Goal: Task Accomplishment & Management: Manage account settings

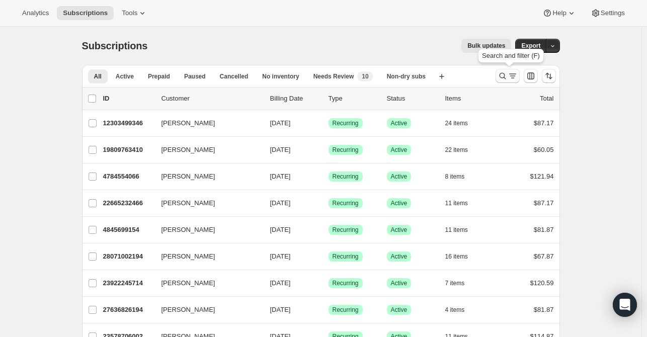
click at [503, 75] on icon "Search and filter results" at bounding box center [502, 76] width 10 height 10
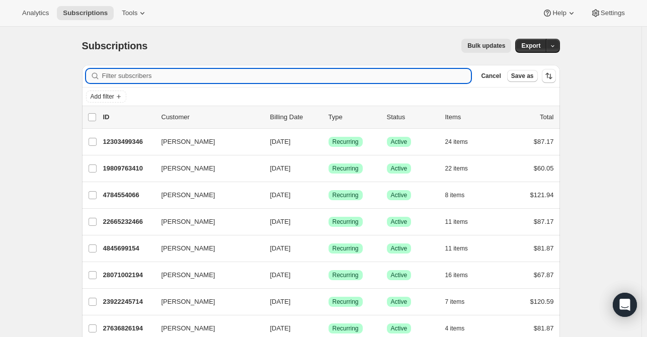
click at [200, 79] on input "Filter subscribers" at bounding box center [286, 76] width 369 height 14
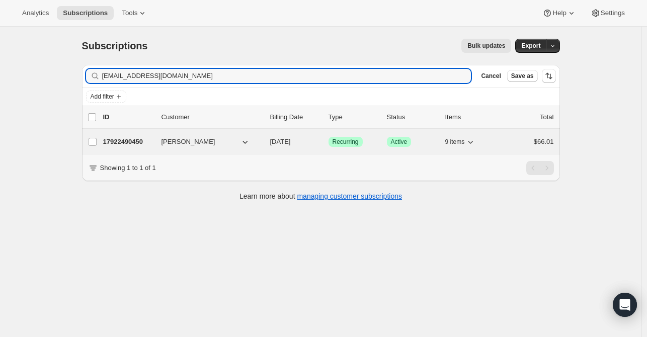
type input "[EMAIL_ADDRESS][DOMAIN_NAME]"
click at [167, 139] on span "[PERSON_NAME]" at bounding box center [188, 142] width 54 height 10
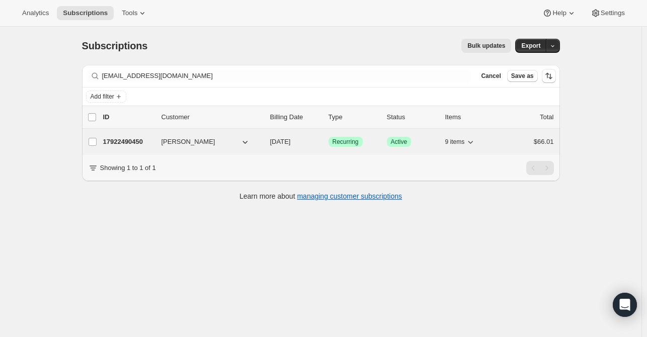
click at [106, 141] on p "17922490450" at bounding box center [128, 142] width 50 height 10
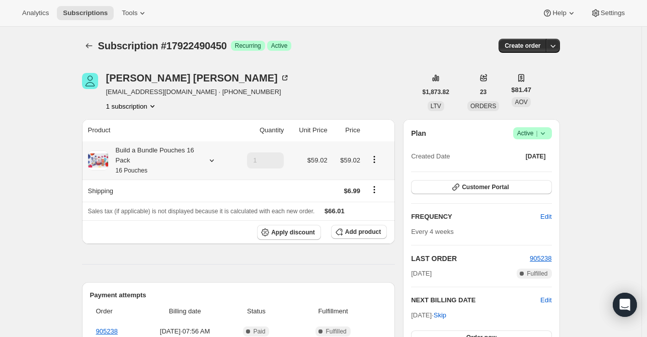
click at [208, 158] on div at bounding box center [210, 160] width 14 height 10
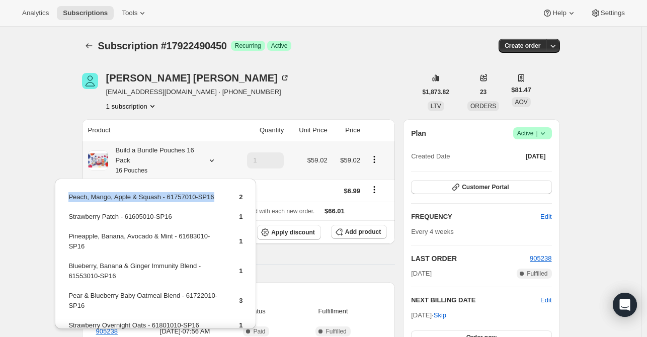
drag, startPoint x: 213, startPoint y: 198, endPoint x: 89, endPoint y: 200, distance: 124.2
click at [65, 196] on div "Peach, Mango, Apple & Squash - 61757010-SP16 2 Strawberry Patch - 61605010-SP16…" at bounding box center [155, 310] width 201 height 262
copy tbody "Peach, Mango, Apple & Squash - 61757010-SP16"
click at [353, 230] on span "Add product" at bounding box center [363, 232] width 36 height 8
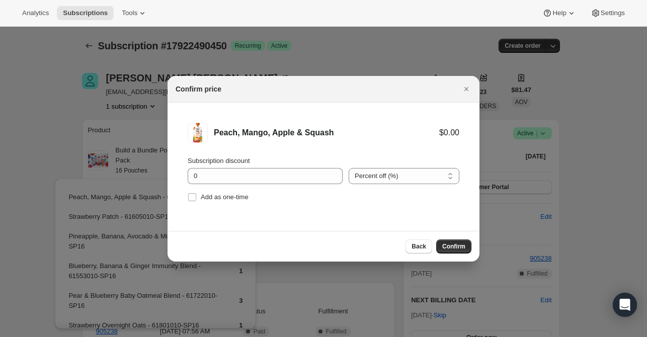
drag, startPoint x: 228, startPoint y: 199, endPoint x: 291, endPoint y: 207, distance: 62.9
click at [229, 199] on span "Add as one-time" at bounding box center [225, 197] width 48 height 8
click at [196, 199] on input "Add as one-time" at bounding box center [192, 197] width 8 height 8
checkbox input "true"
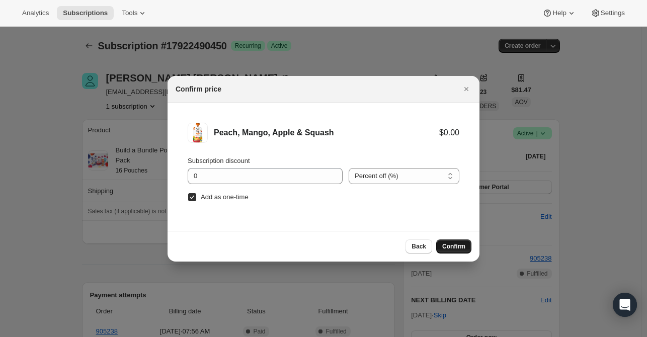
click at [442, 242] on button "Confirm" at bounding box center [453, 246] width 35 height 14
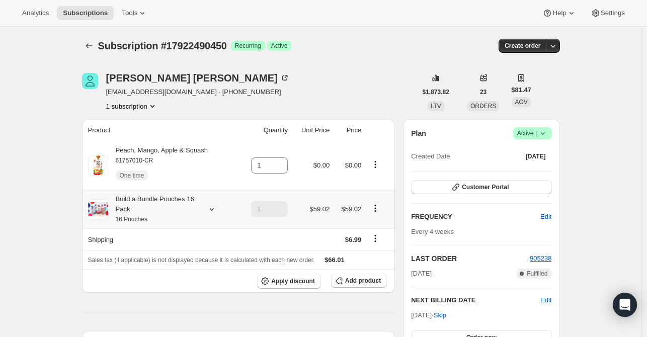
click at [211, 208] on icon at bounding box center [212, 209] width 10 height 10
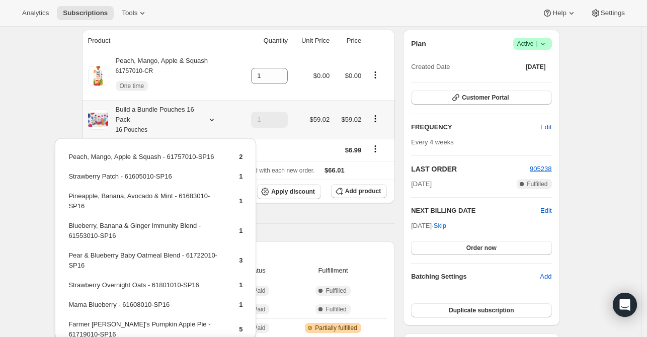
scroll to position [101, 0]
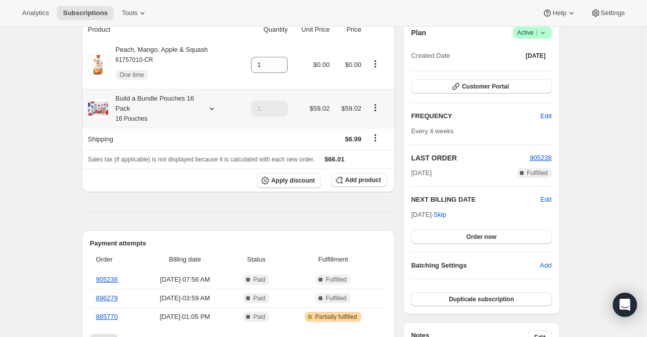
click at [213, 113] on icon at bounding box center [212, 109] width 10 height 10
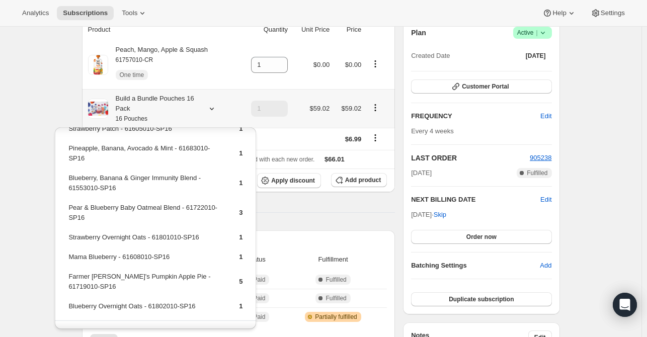
scroll to position [47, 0]
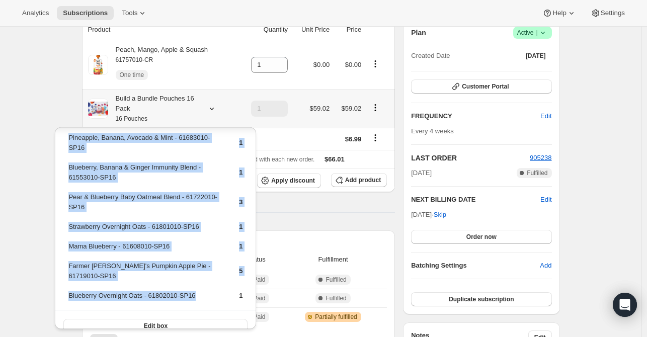
drag, startPoint x: 197, startPoint y: 283, endPoint x: 63, endPoint y: 283, distance: 133.8
click at [63, 283] on div "Peach, Mango, Apple & Squash - 61757010-SP16 2 Strawberry Patch - 61605010-SP16…" at bounding box center [155, 211] width 201 height 262
click at [203, 290] on td "Blueberry Overnight Oats - 61802010-SP16" at bounding box center [145, 299] width 154 height 19
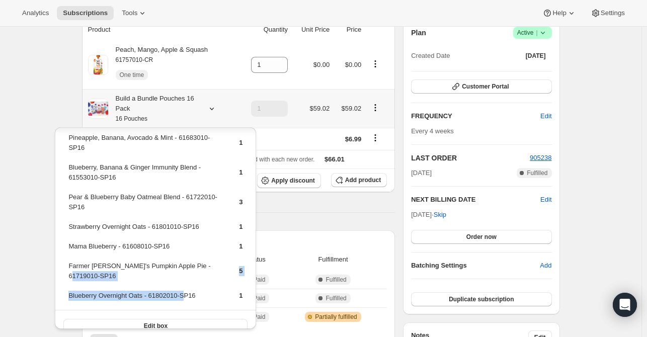
drag, startPoint x: 204, startPoint y: 277, endPoint x: 183, endPoint y: 291, distance: 25.3
click at [183, 291] on table "Peach, Mango, Apple & Squash - 61757010-SP16 2 Strawberry Patch - 61605010-SP16…" at bounding box center [155, 201] width 177 height 218
click at [213, 292] on td "Blueberry Overnight Oats - 61802010-SP16" at bounding box center [145, 299] width 154 height 19
drag, startPoint x: 151, startPoint y: 284, endPoint x: 68, endPoint y: 282, distance: 82.5
click at [68, 290] on td "Blueberry Overnight Oats - 61802010-SP16" at bounding box center [145, 299] width 154 height 19
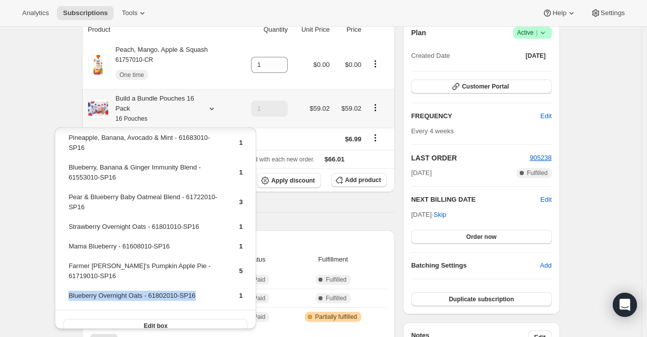
copy td "Blueberry Overnight Oats - 61802010-SP16"
drag, startPoint x: 406, startPoint y: 185, endPoint x: 375, endPoint y: 185, distance: 31.7
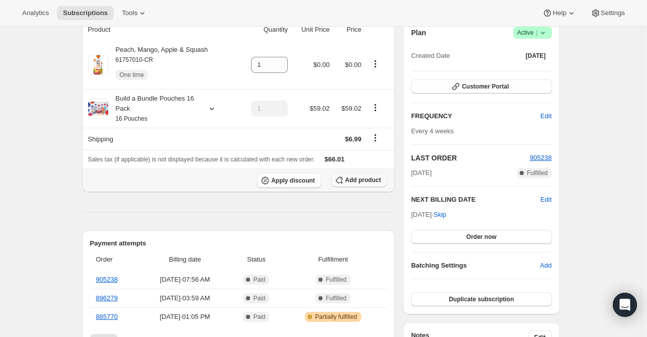
click at [374, 185] on button "Add product" at bounding box center [359, 180] width 56 height 14
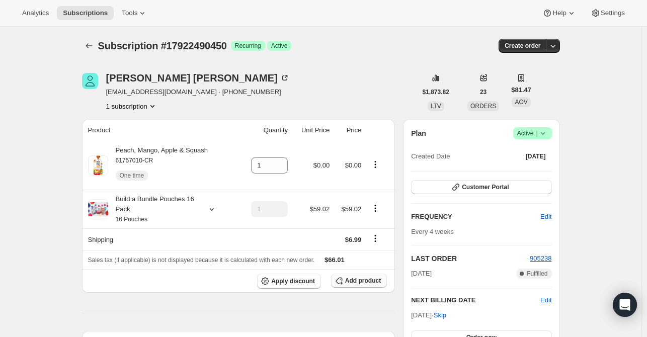
scroll to position [101, 0]
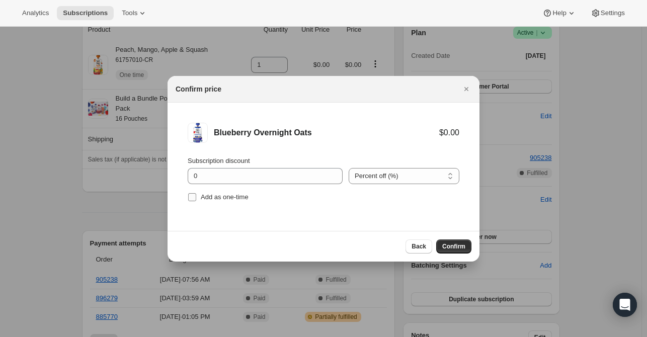
drag, startPoint x: 239, startPoint y: 201, endPoint x: 232, endPoint y: 201, distance: 7.1
click at [235, 201] on span "Add as one-time" at bounding box center [225, 197] width 48 height 10
click at [220, 198] on span "Add as one-time" at bounding box center [225, 197] width 48 height 8
click at [196, 198] on input "Add as one-time" at bounding box center [192, 197] width 8 height 8
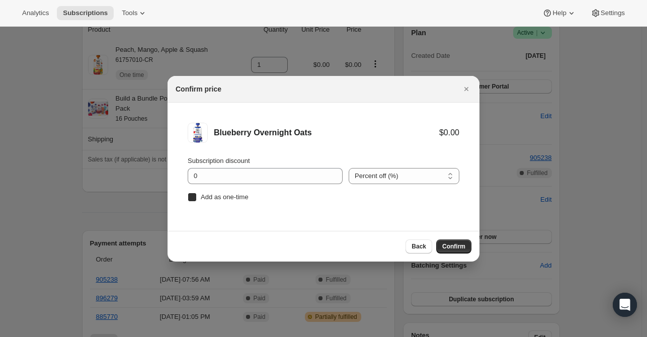
checkbox input "true"
click at [455, 248] on span "Confirm" at bounding box center [453, 246] width 23 height 8
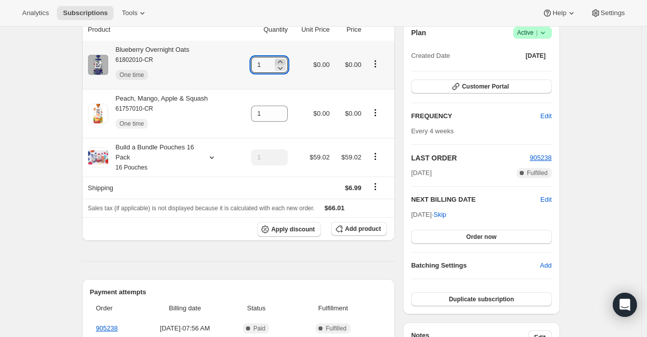
click at [282, 61] on icon at bounding box center [280, 62] width 10 height 10
type input "2"
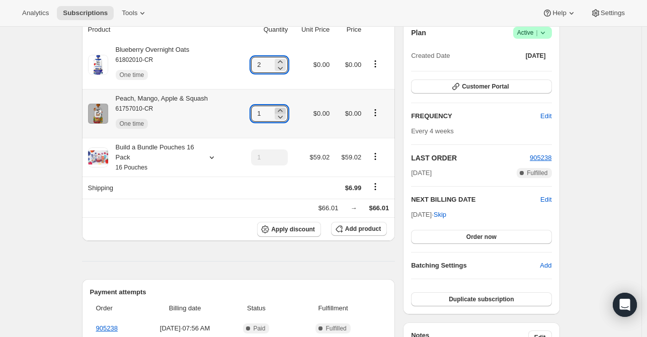
click at [281, 110] on icon at bounding box center [280, 111] width 10 height 10
type input "2"
click at [285, 59] on icon at bounding box center [280, 62] width 10 height 10
type input "3"
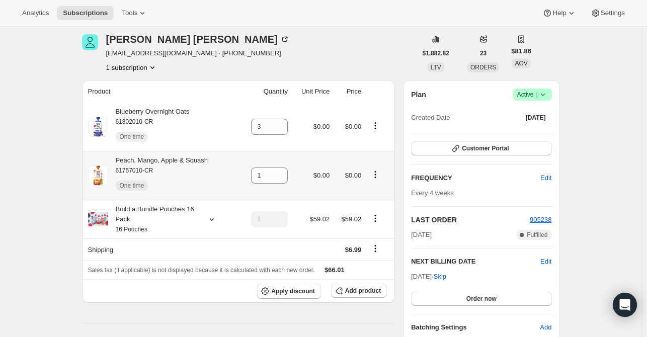
scroll to position [0, 0]
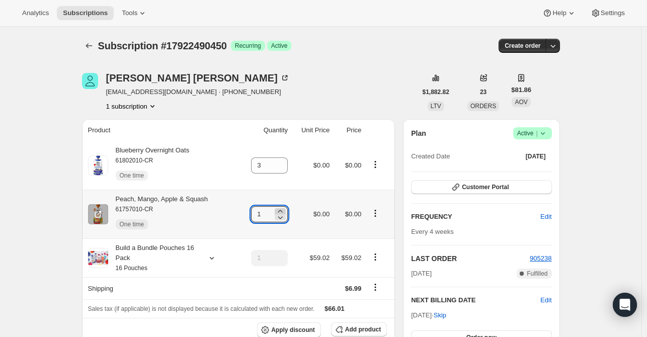
click at [282, 211] on icon at bounding box center [280, 211] width 10 height 10
type input "2"
